Goal: Task Accomplishment & Management: Complete application form

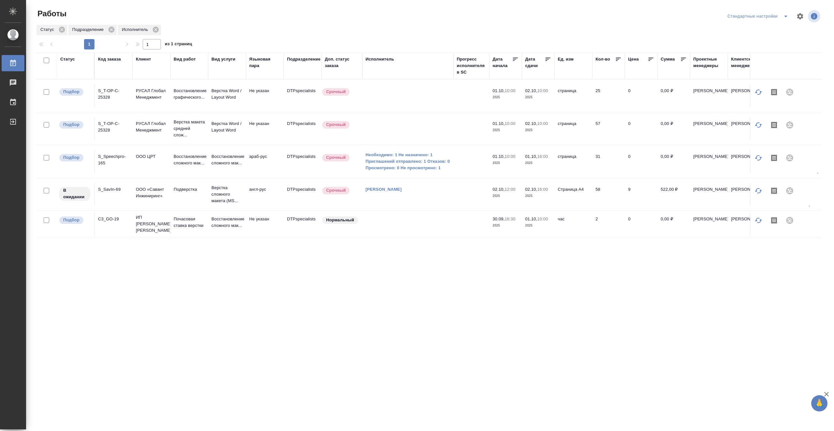
click at [434, 132] on td at bounding box center [407, 128] width 91 height 23
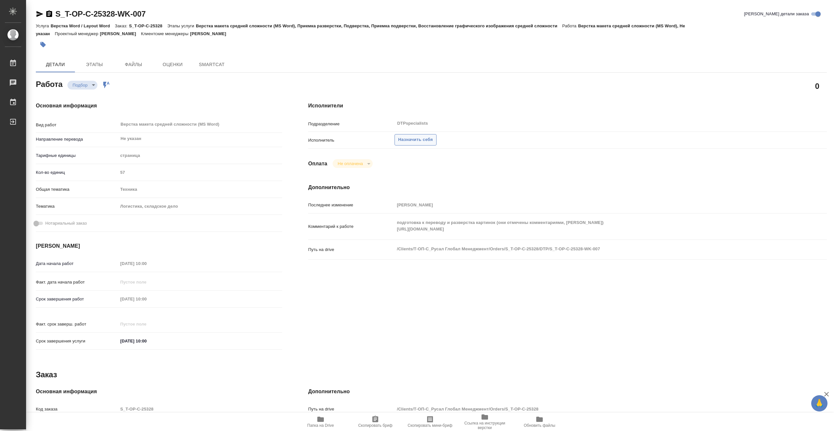
type textarea "x"
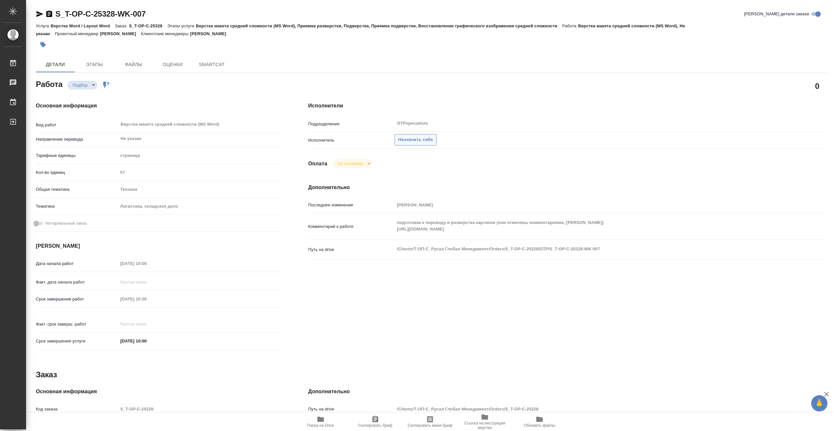
type textarea "x"
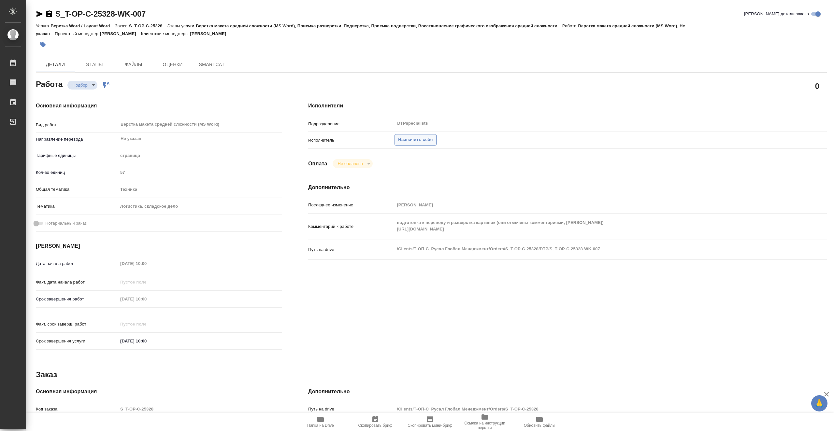
type textarea "x"
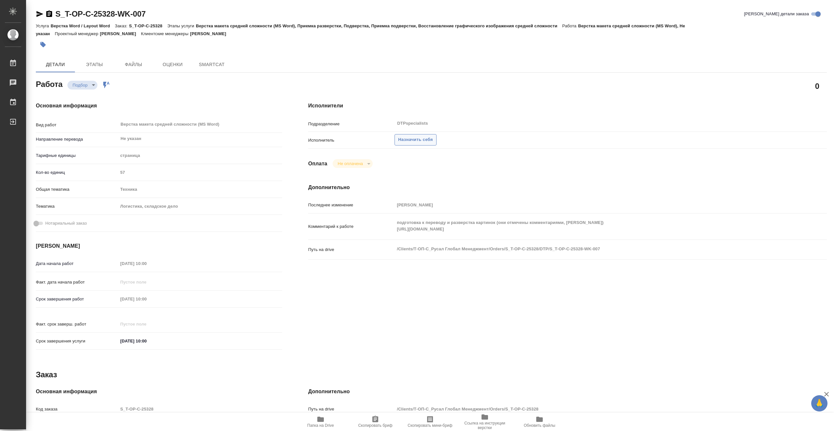
type textarea "x"
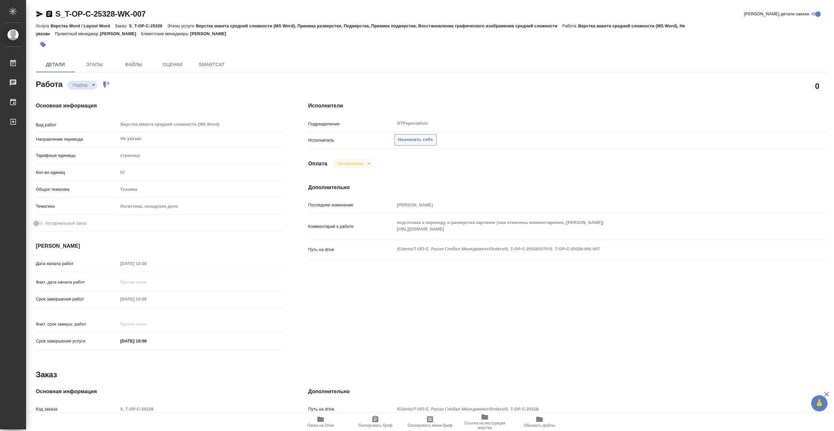
type textarea "x"
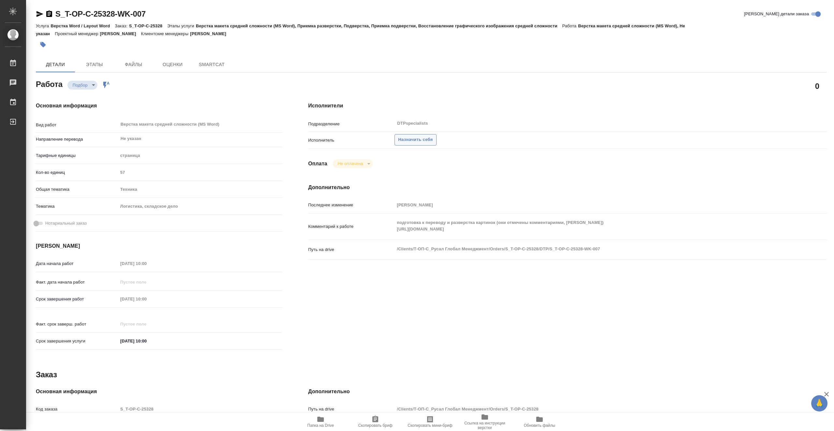
type textarea "x"
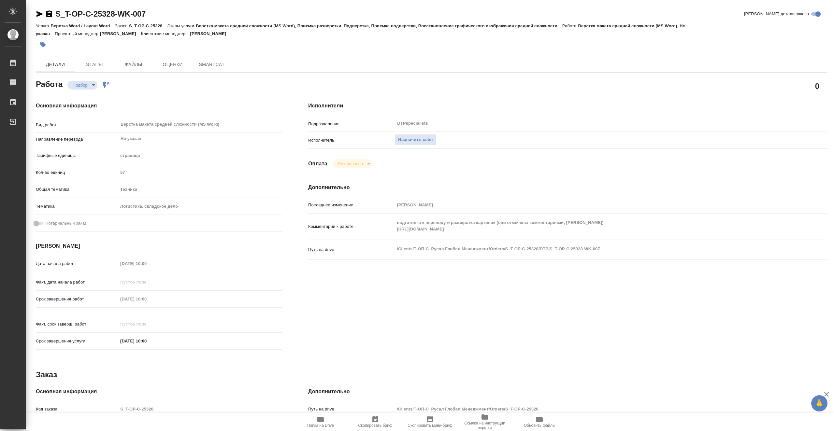
type textarea "x"
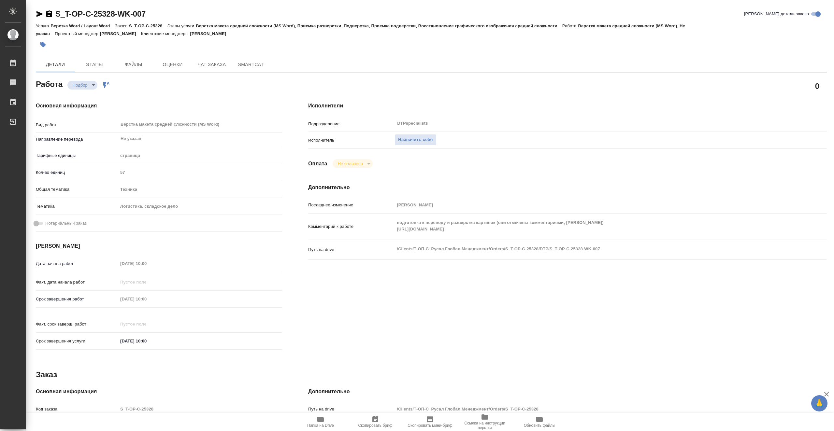
type textarea "x"
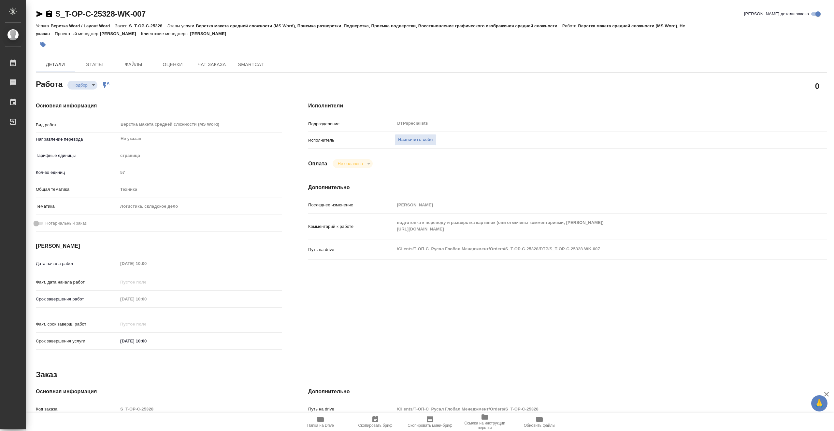
type textarea "x"
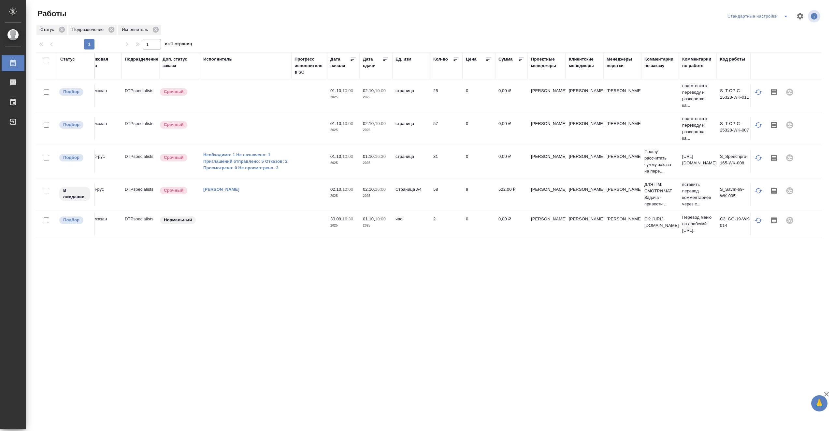
scroll to position [0, 167]
